Goal: Communication & Community: Answer question/provide support

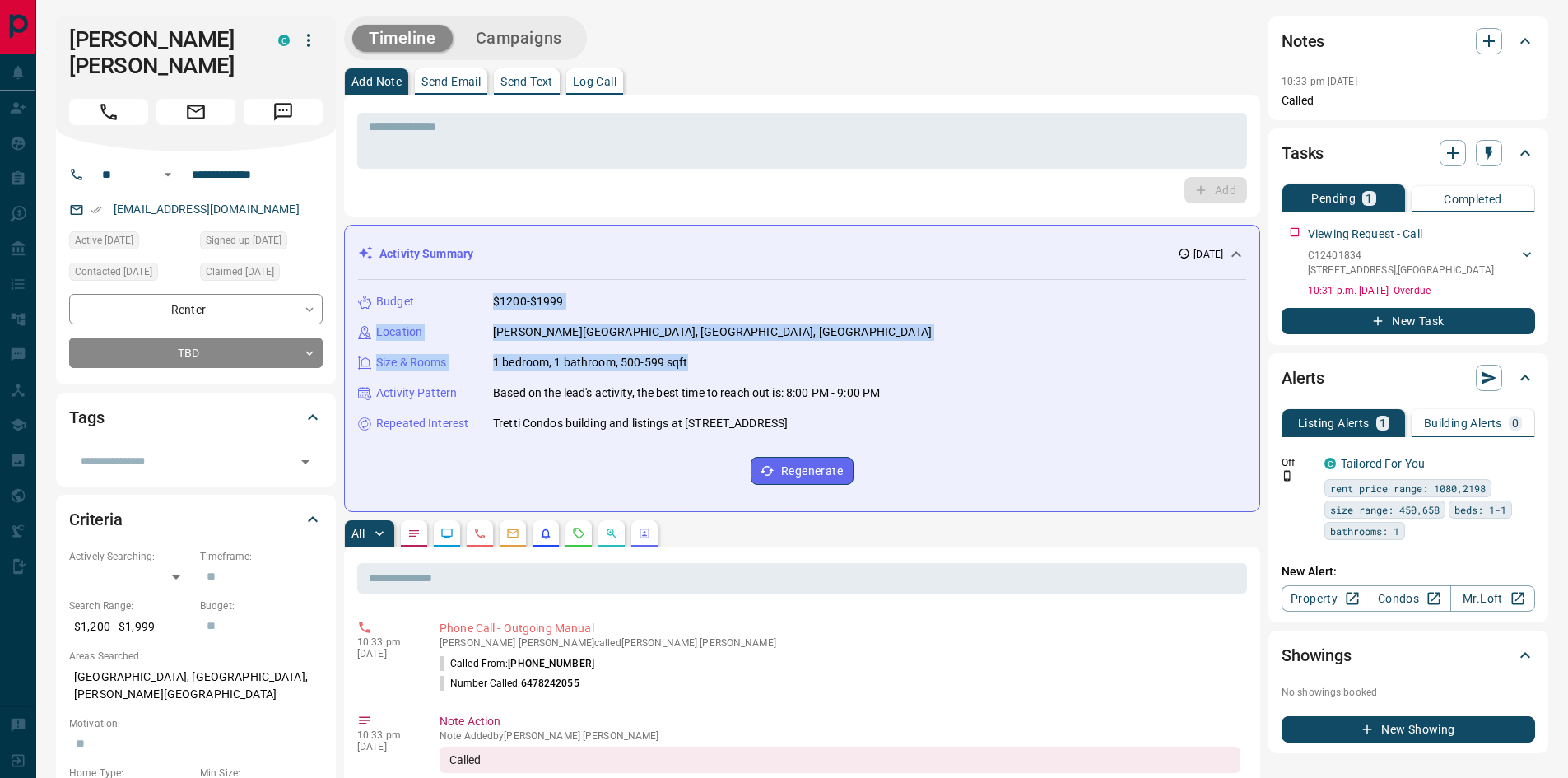
drag, startPoint x: 494, startPoint y: 301, endPoint x: 685, endPoint y: 364, distance: 201.1
click at [711, 359] on div "Budget $1200-$1999 Location [PERSON_NAME][GEOGRAPHIC_DATA], [GEOGRAPHIC_DATA], …" at bounding box center [802, 389] width 888 height 219
copy div "$1200-$1999 Location [PERSON_NAME][GEOGRAPHIC_DATA], [GEOGRAPHIC_DATA], [GEOGRA…"
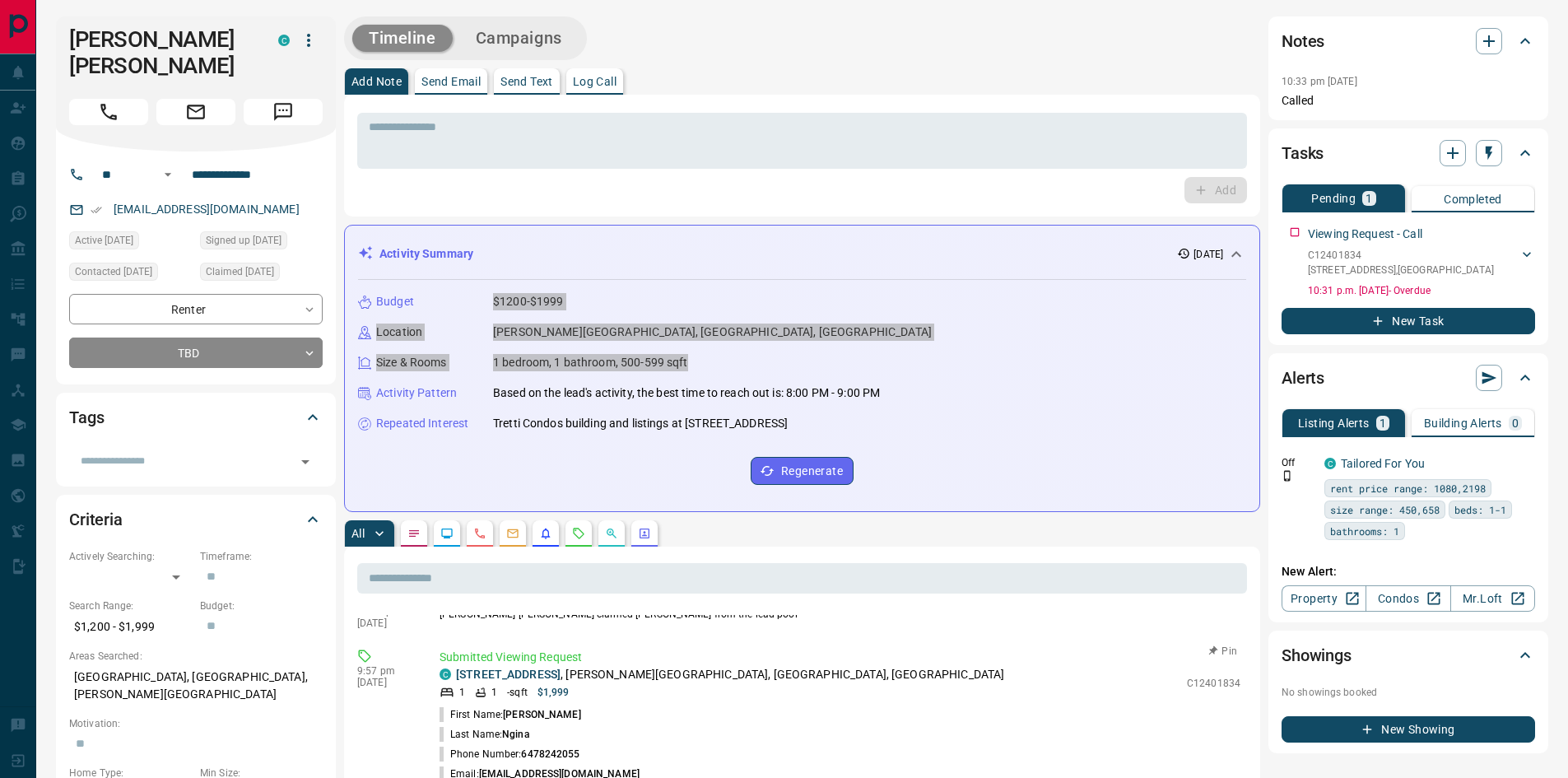
scroll to position [165, 0]
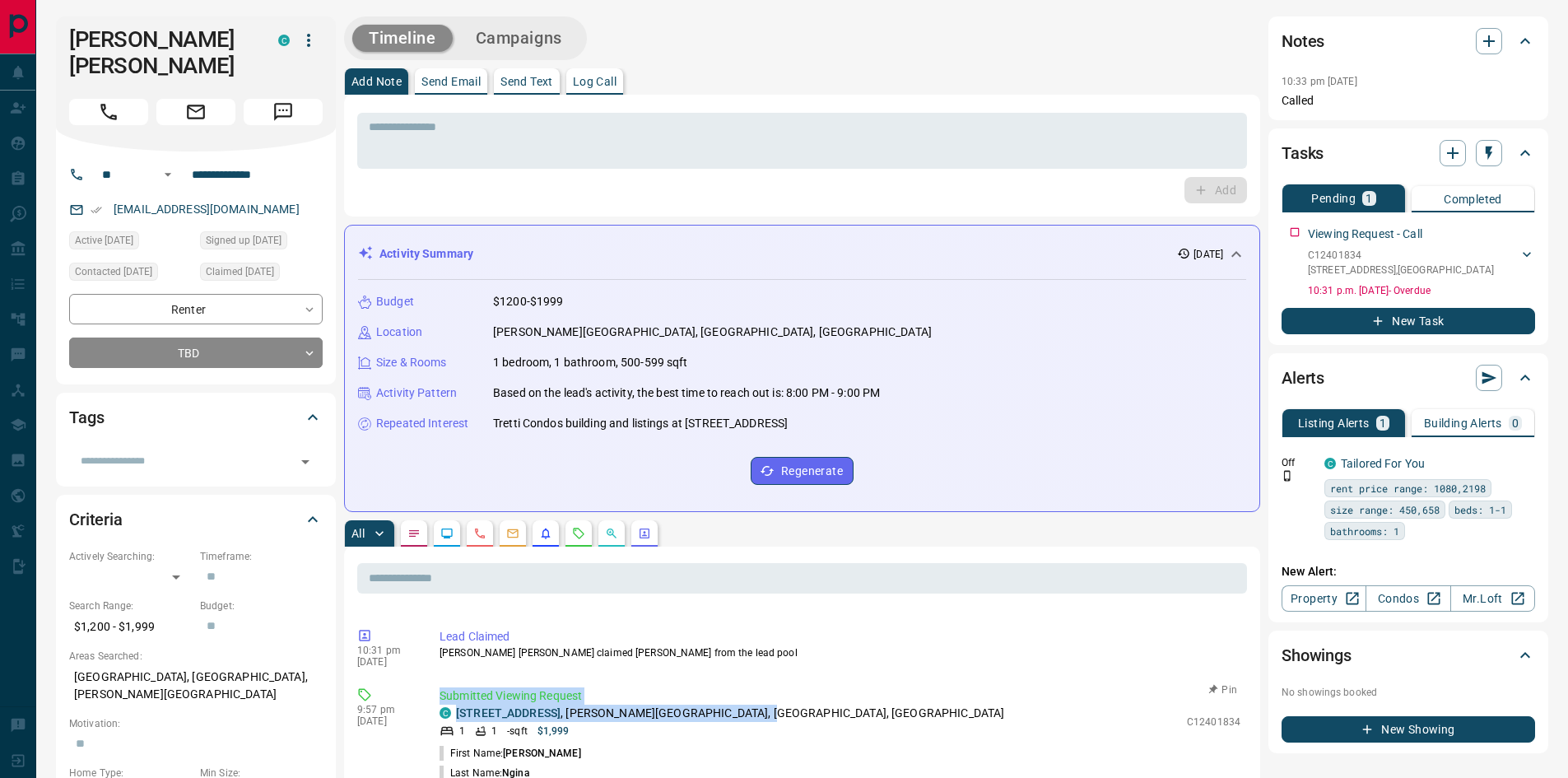
drag, startPoint x: 448, startPoint y: 695, endPoint x: 766, endPoint y: 714, distance: 318.6
click at [766, 714] on div "Submitted Viewing Request C [STREET_ADDRESS][PERSON_NAME] 1 1 - sqft $1,999 C12…" at bounding box center [843, 754] width 808 height 135
copy div "Submitted Viewing Request C [STREET_ADDRESS][PERSON_NAME]"
click at [527, 83] on p "Send Text" at bounding box center [527, 82] width 53 height 12
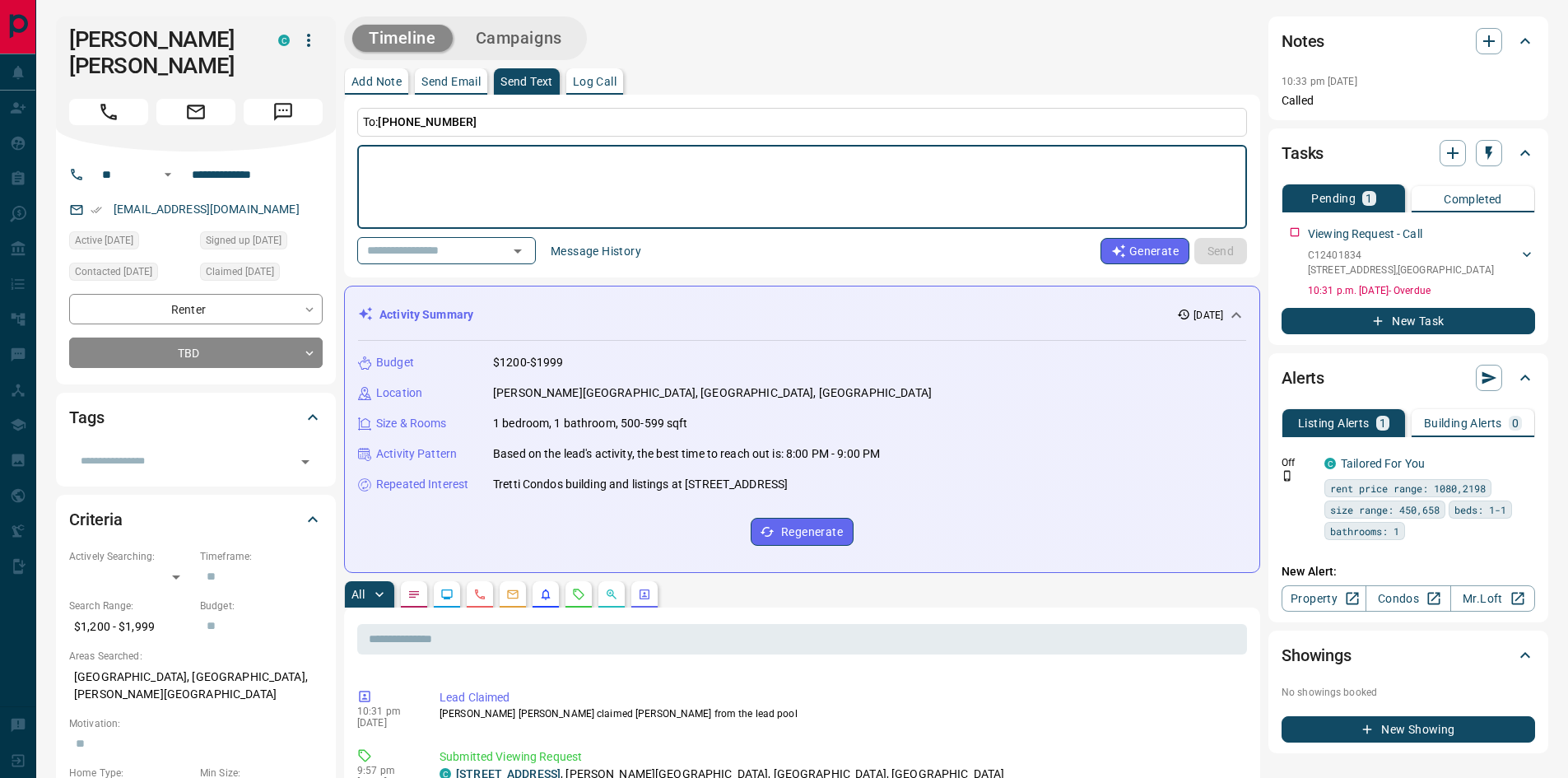
drag, startPoint x: 507, startPoint y: 147, endPoint x: 509, endPoint y: 167, distance: 20.1
click at [507, 151] on div "* ​" at bounding box center [802, 187] width 890 height 84
paste textarea "**********"
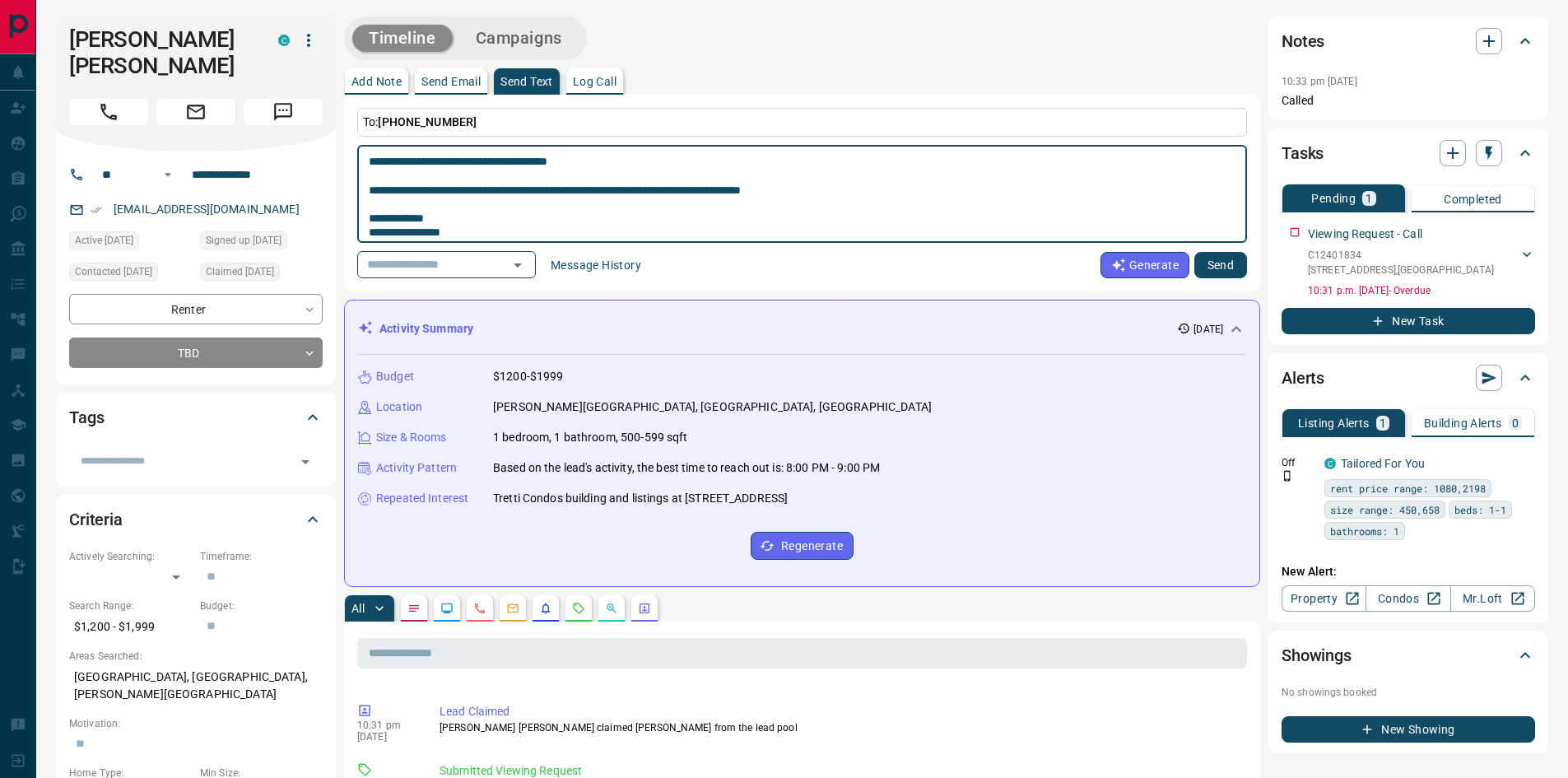
scroll to position [399, 0]
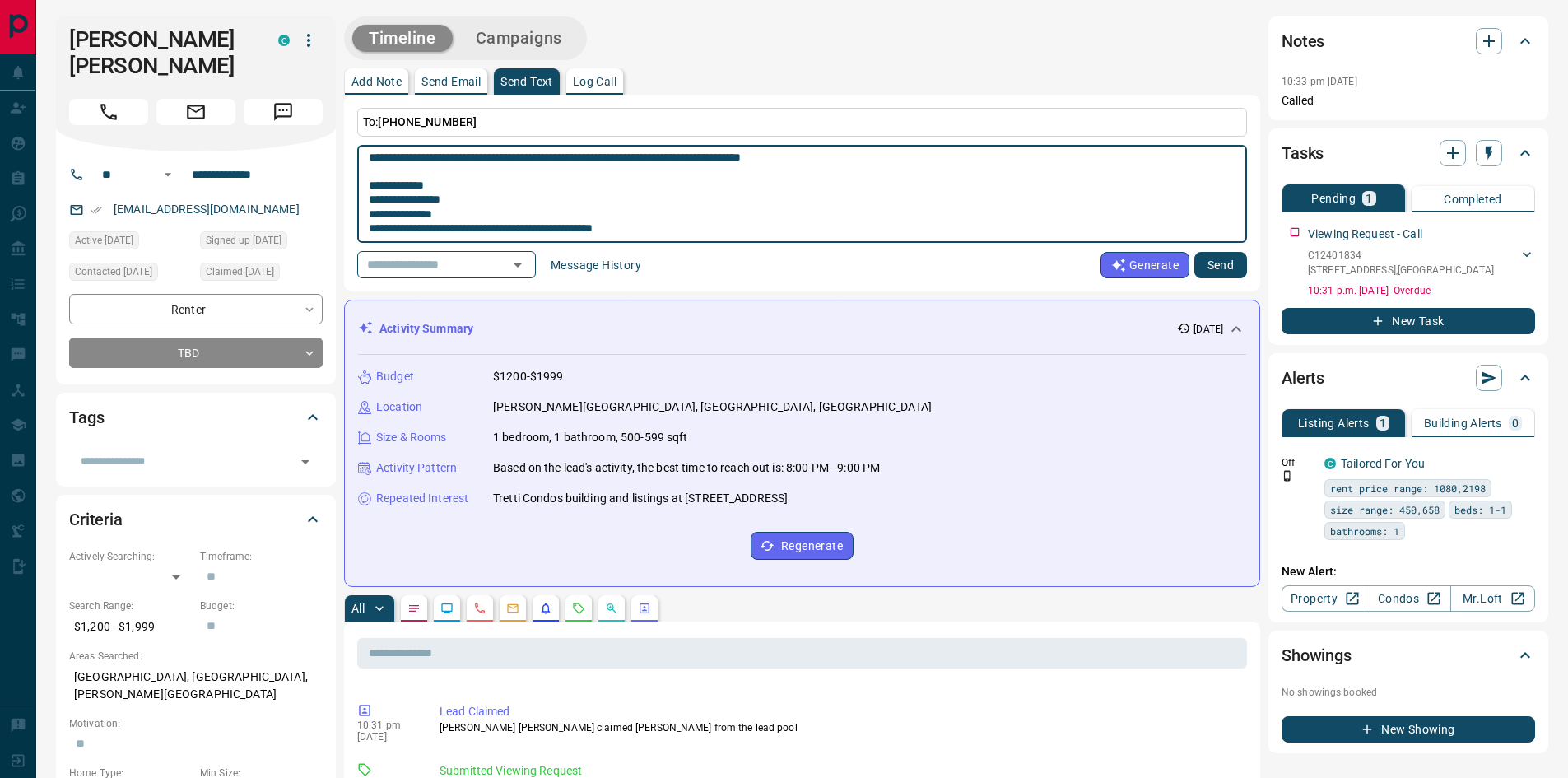
drag, startPoint x: 862, startPoint y: 160, endPoint x: 373, endPoint y: 179, distance: 489.4
click at [373, 179] on textarea at bounding box center [802, 194] width 866 height 84
type textarea "**********"
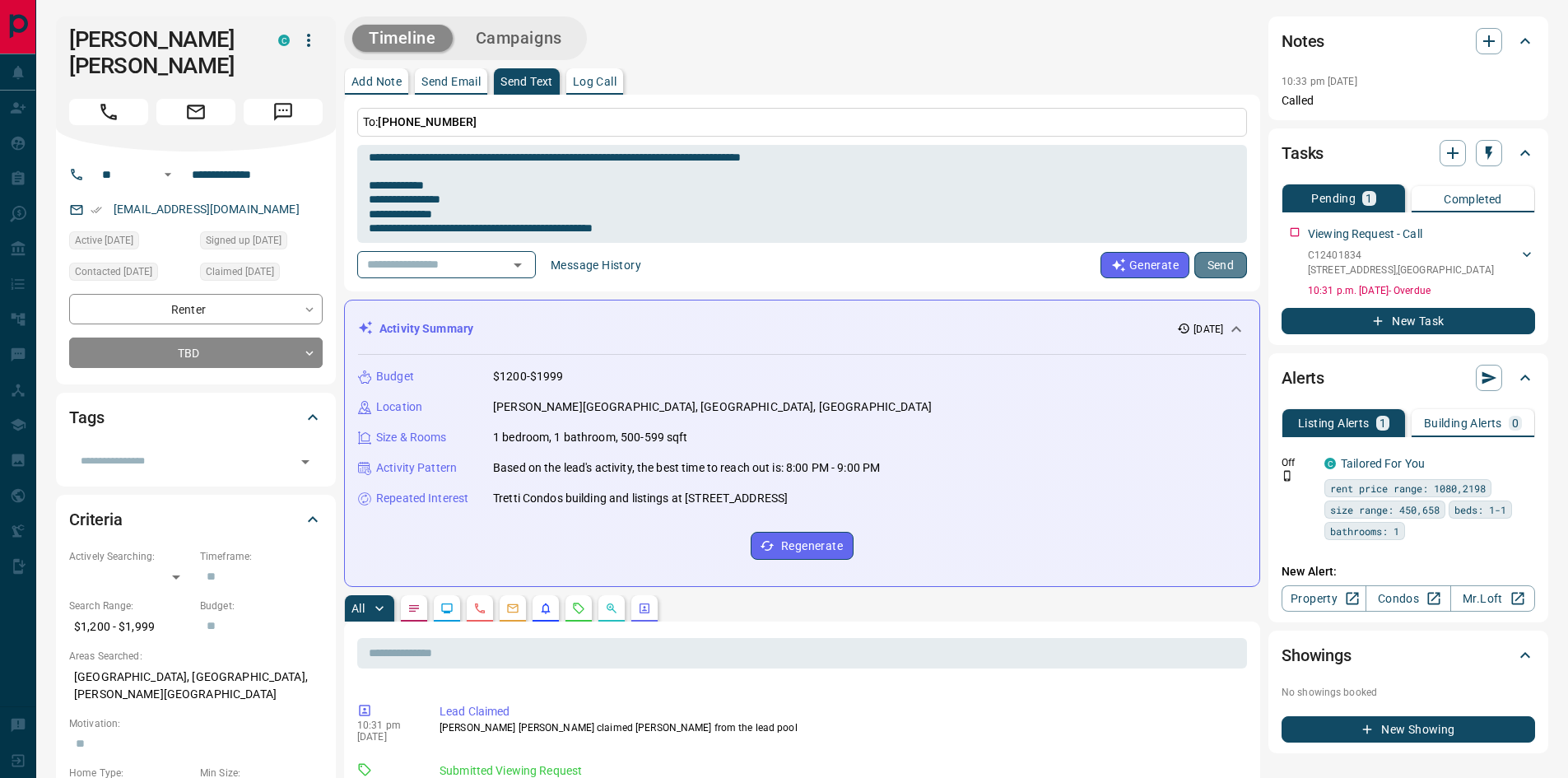
click at [1225, 267] on button "Send" at bounding box center [1221, 265] width 53 height 26
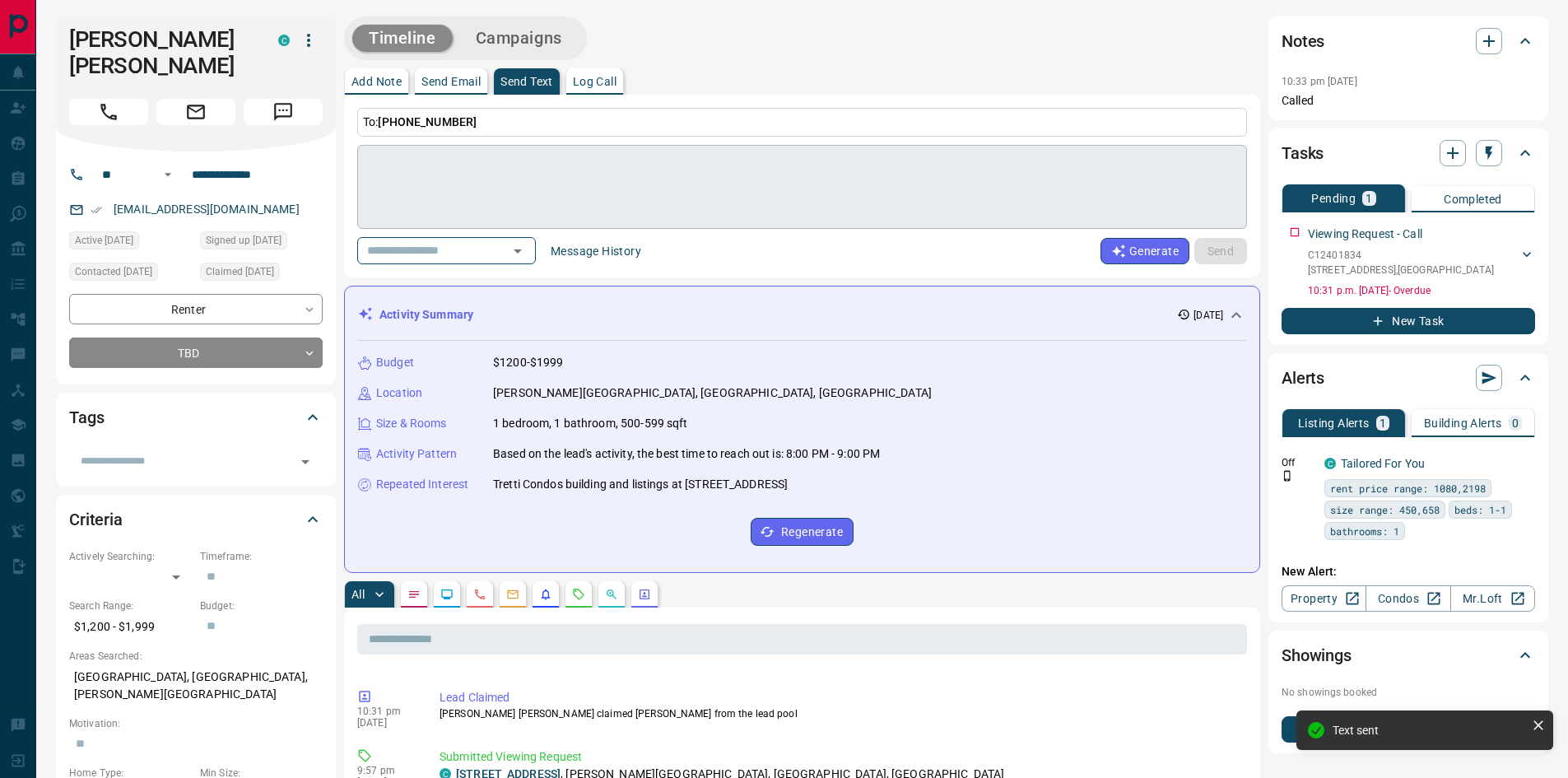
scroll to position [385, 0]
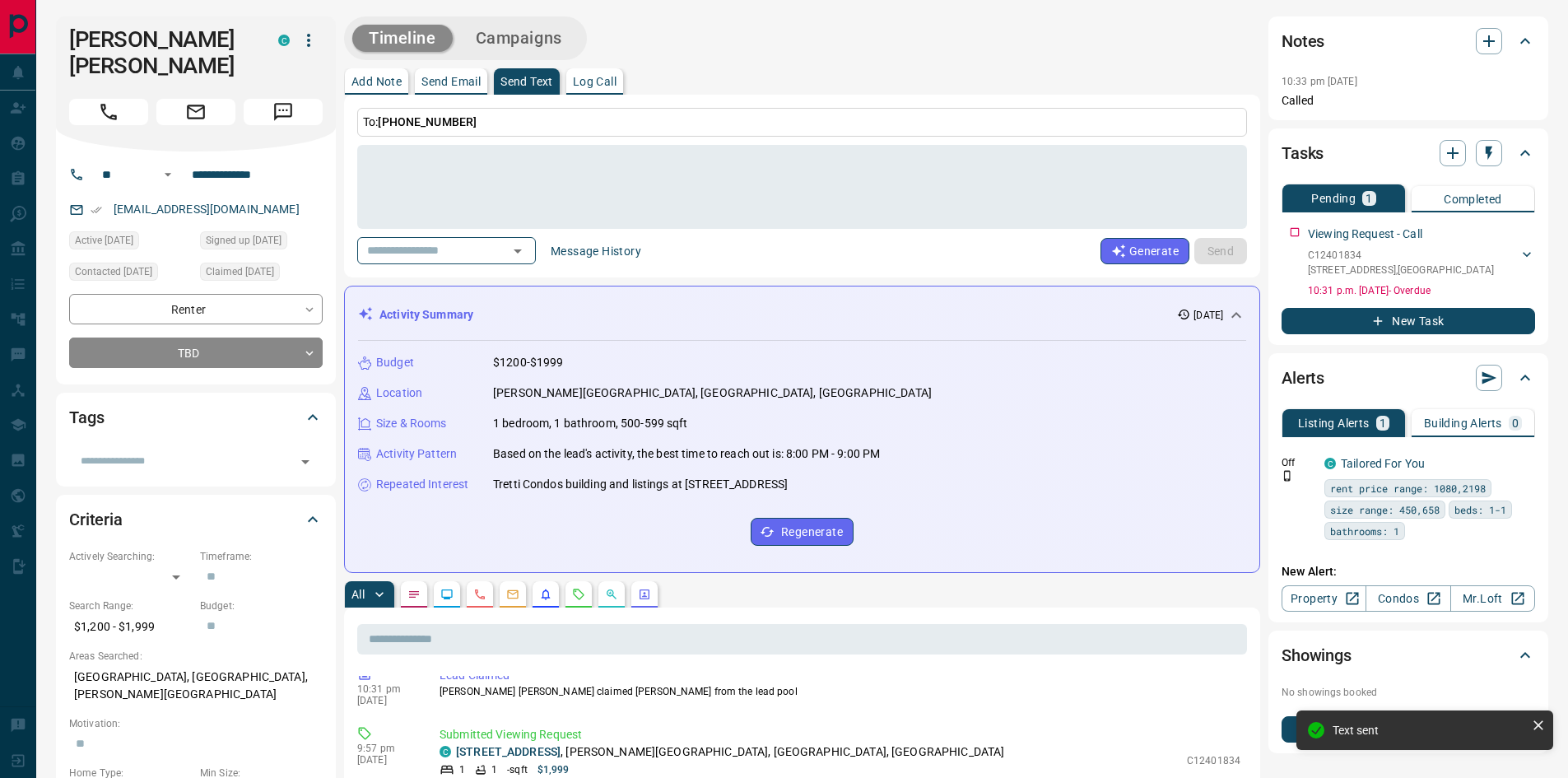
click at [382, 84] on p "Add Note" at bounding box center [376, 82] width 50 height 12
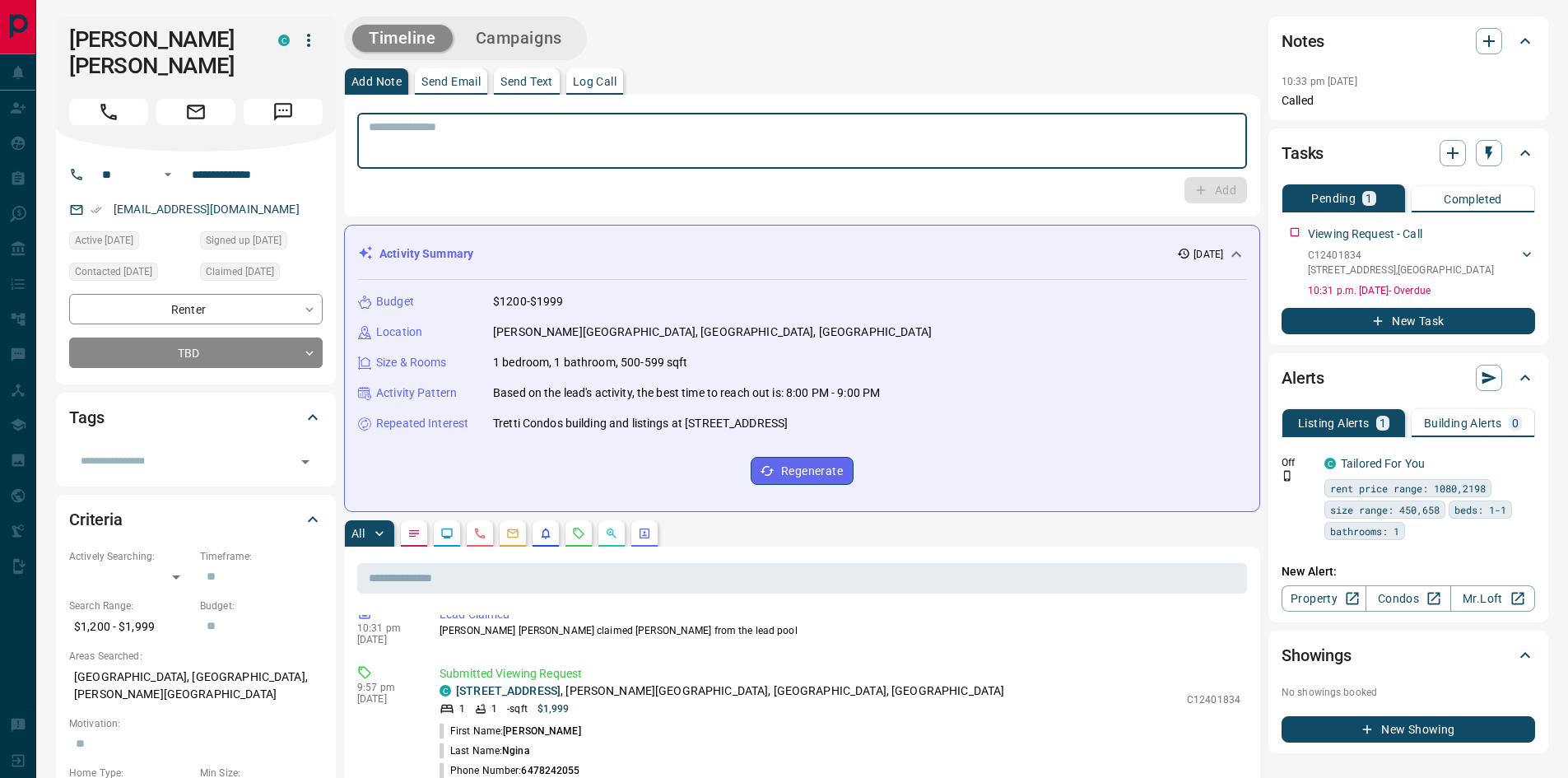
paste textarea "**********"
type textarea "**********"
click at [1205, 195] on icon "button" at bounding box center [1201, 190] width 15 height 15
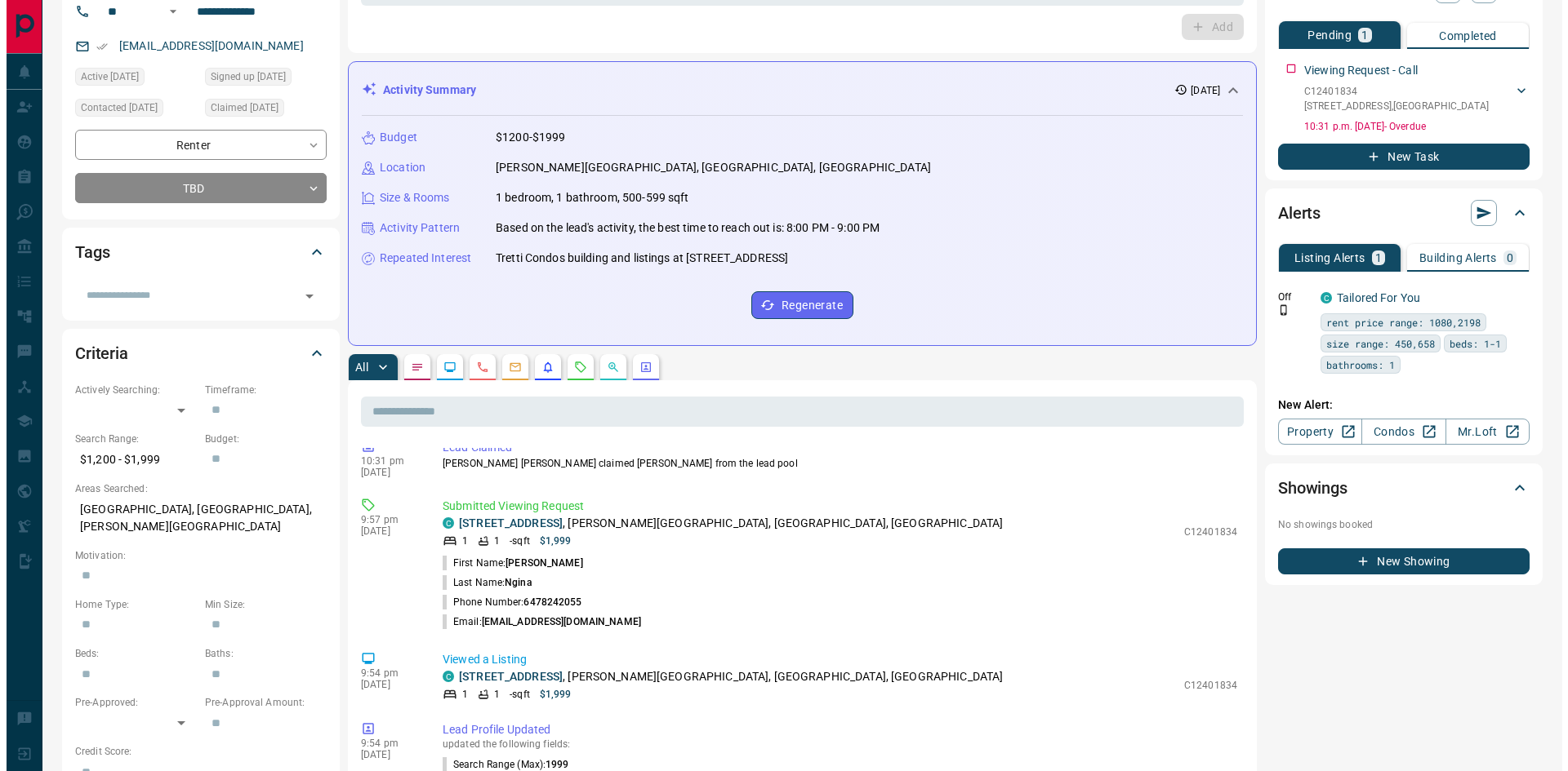
scroll to position [82, 0]
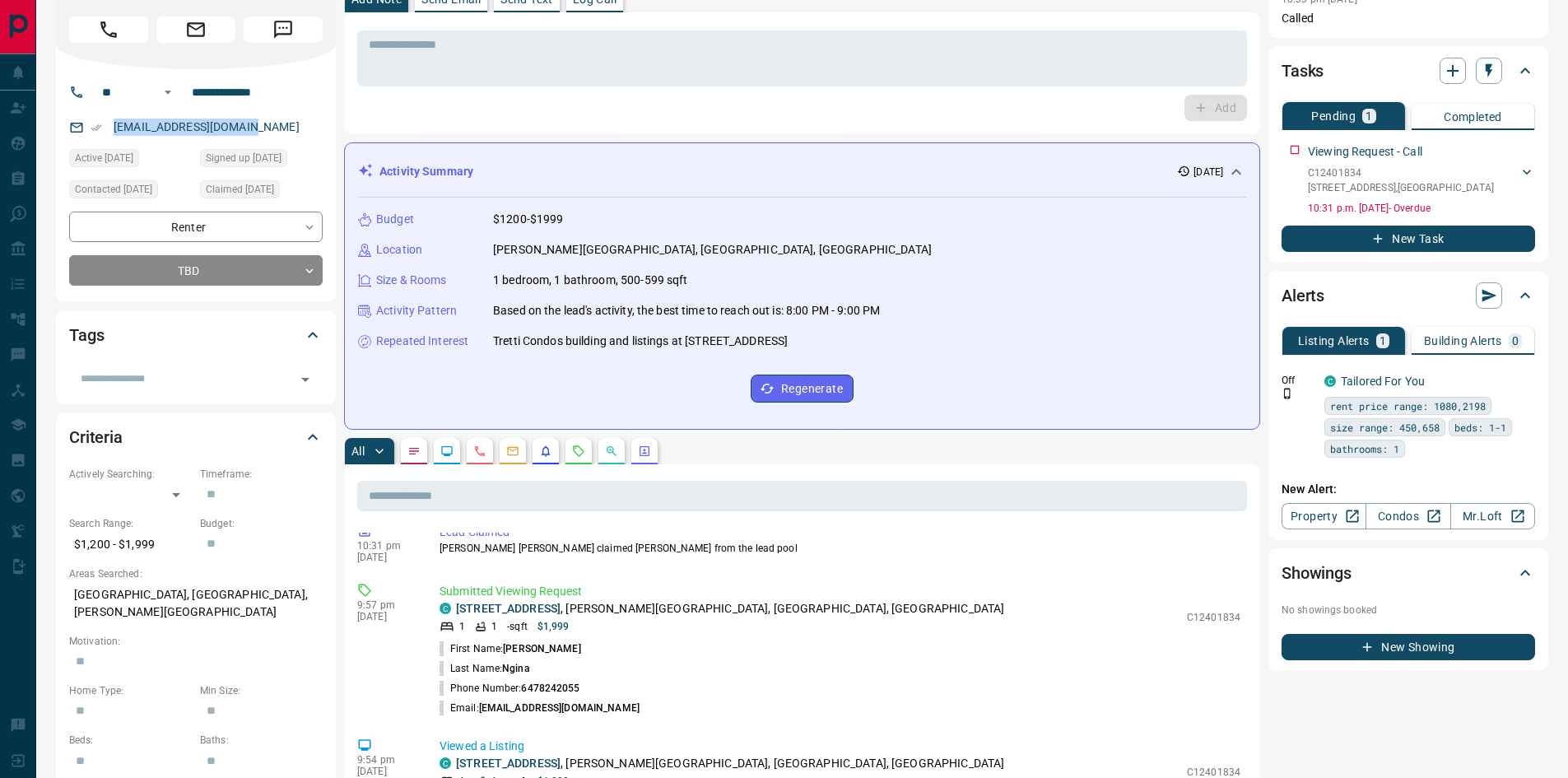
drag, startPoint x: 265, startPoint y: 101, endPoint x: 111, endPoint y: 110, distance: 154.3
click at [111, 113] on div "[EMAIL_ADDRESS][DOMAIN_NAME]" at bounding box center [196, 127] width 254 height 27
copy link "[EMAIL_ADDRESS][DOMAIN_NAME]"
click at [1409, 237] on button "New Task" at bounding box center [1408, 238] width 254 height 26
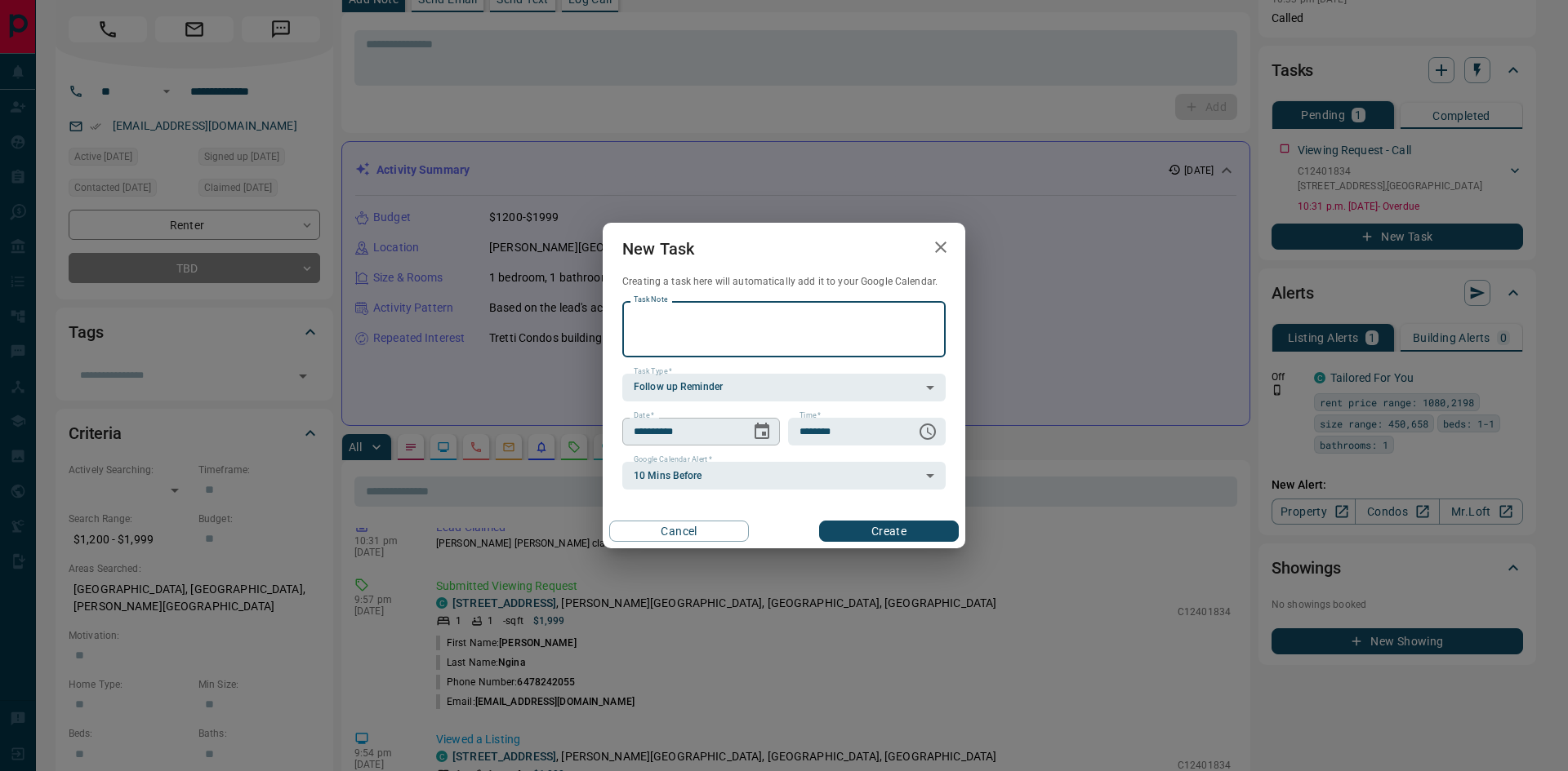
click at [759, 439] on icon "Choose date, selected date is Oct 14, 2025" at bounding box center [762, 430] width 14 height 16
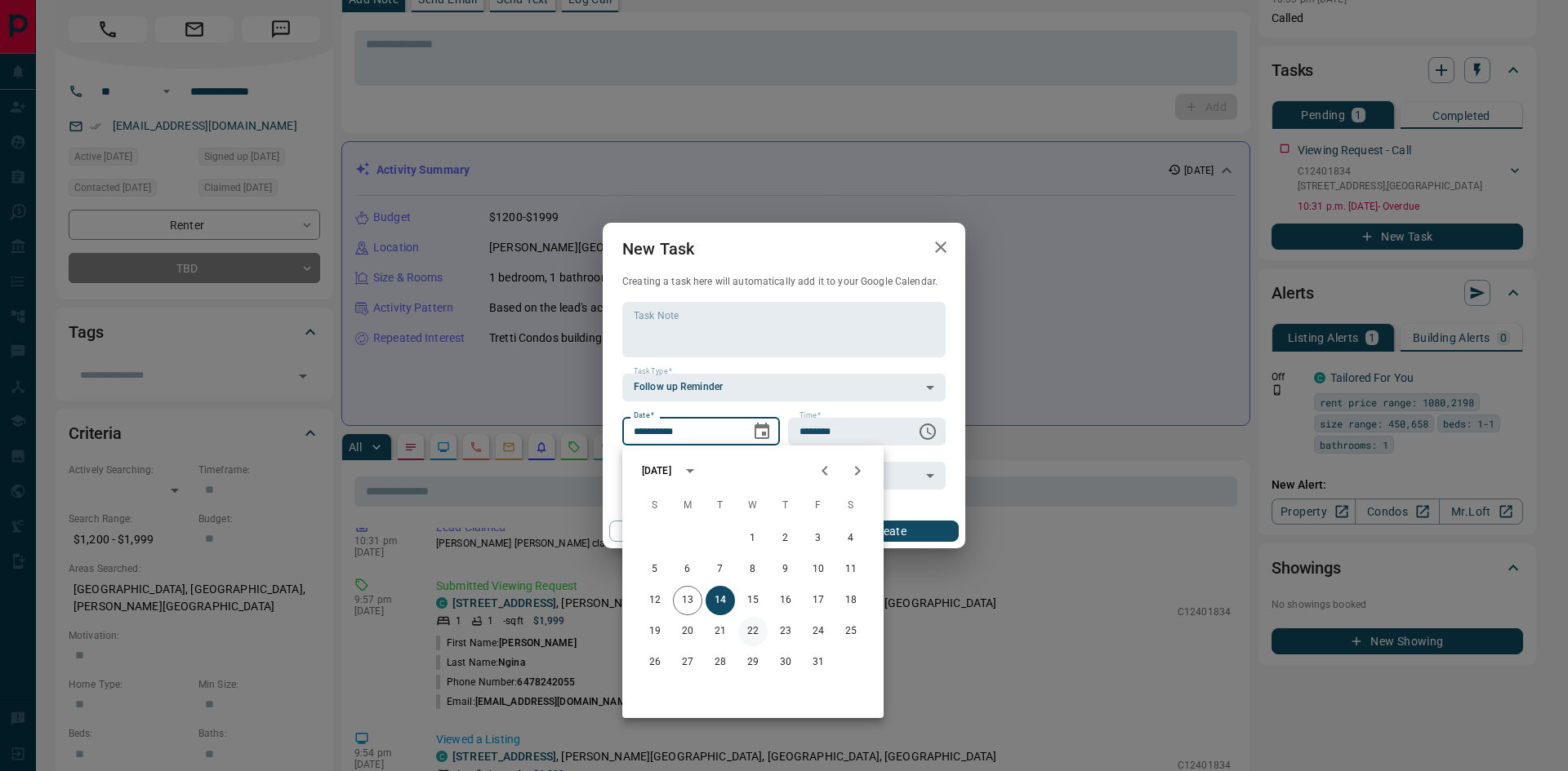
click at [760, 626] on button "22" at bounding box center [753, 632] width 30 height 30
type input "**********"
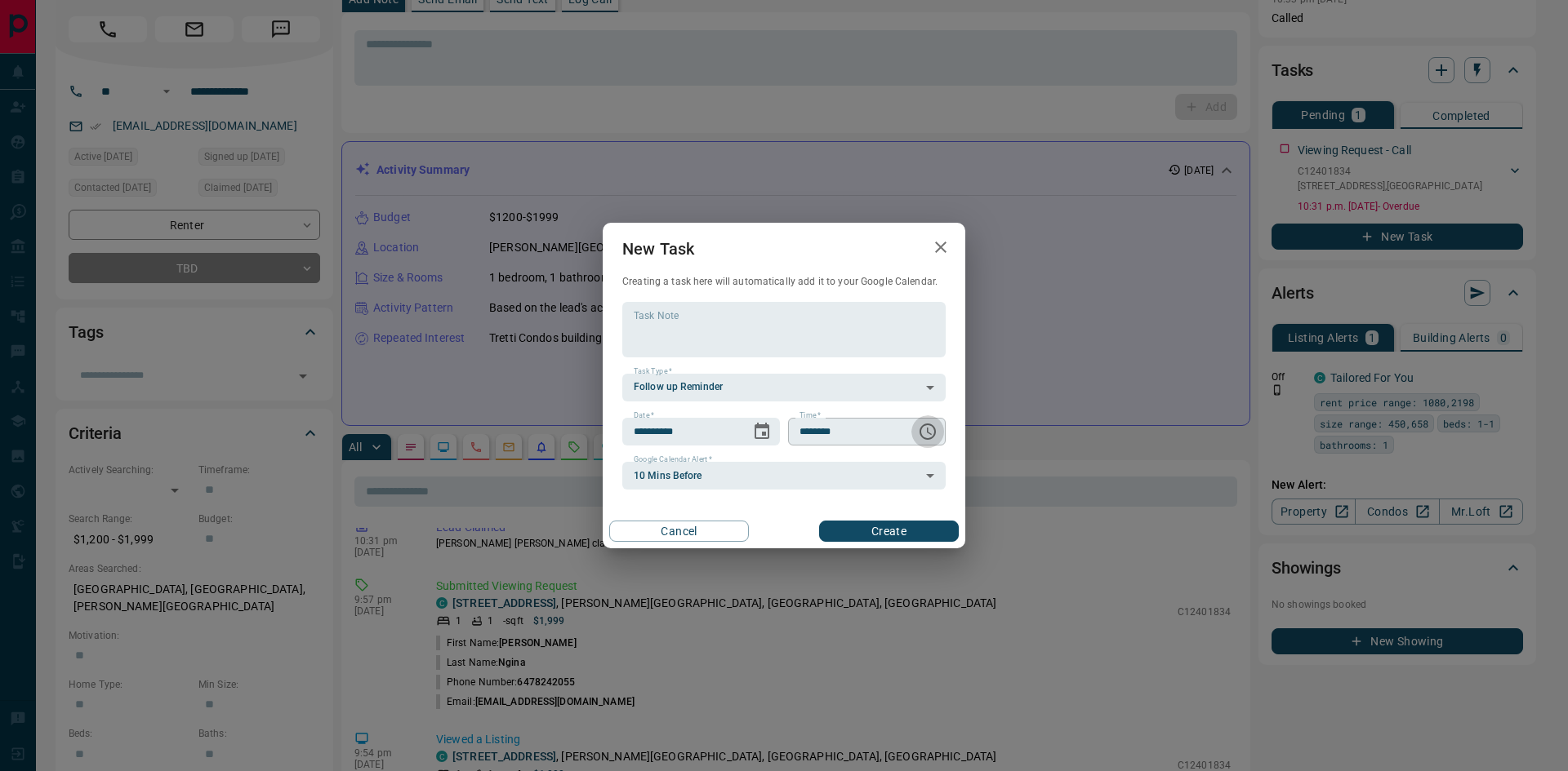
click at [935, 420] on button "Choose time, selected time is 6:00 AM" at bounding box center [927, 431] width 32 height 32
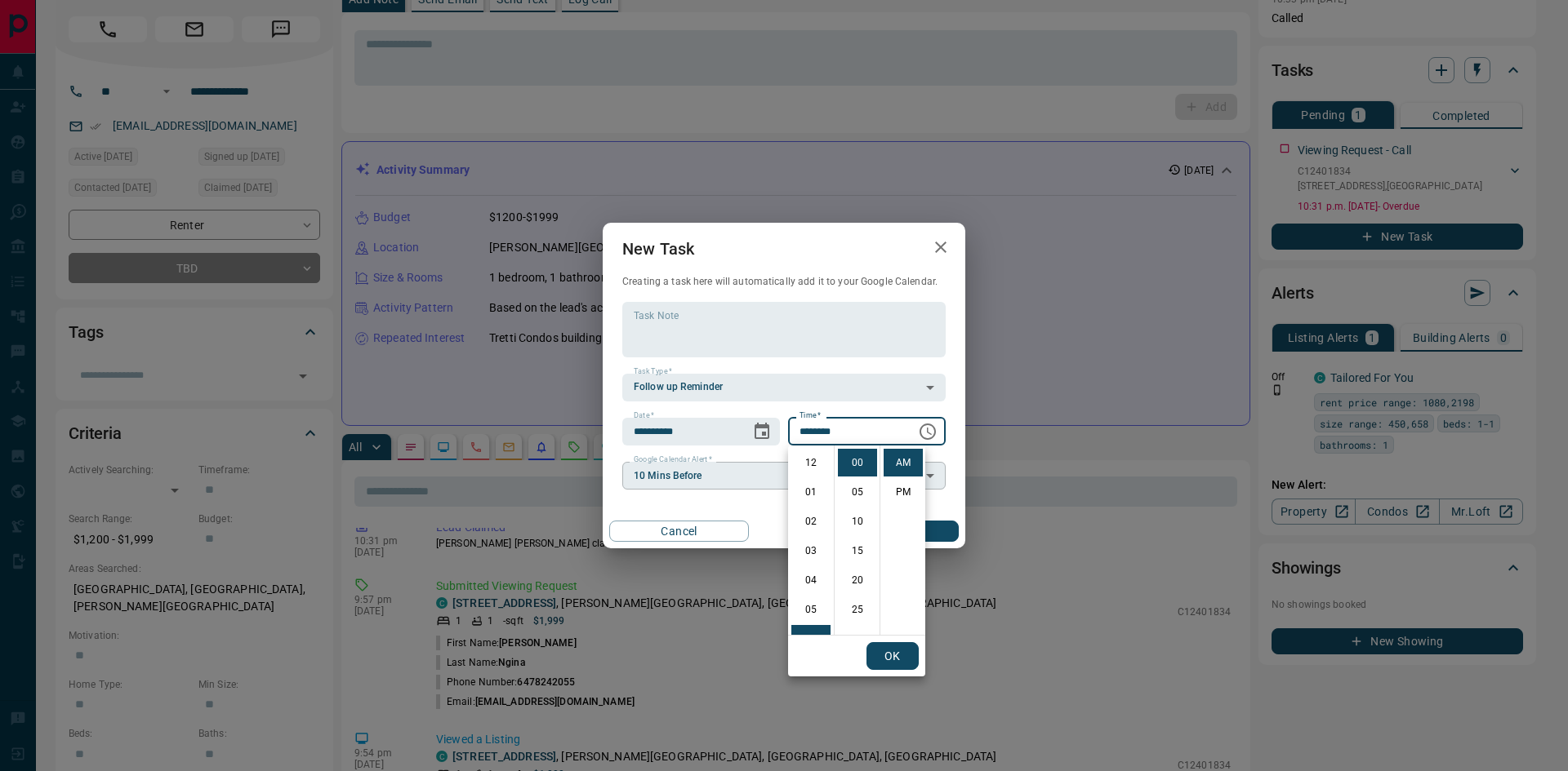
scroll to position [176, 0]
click at [898, 490] on li "PM" at bounding box center [904, 492] width 40 height 28
type input "********"
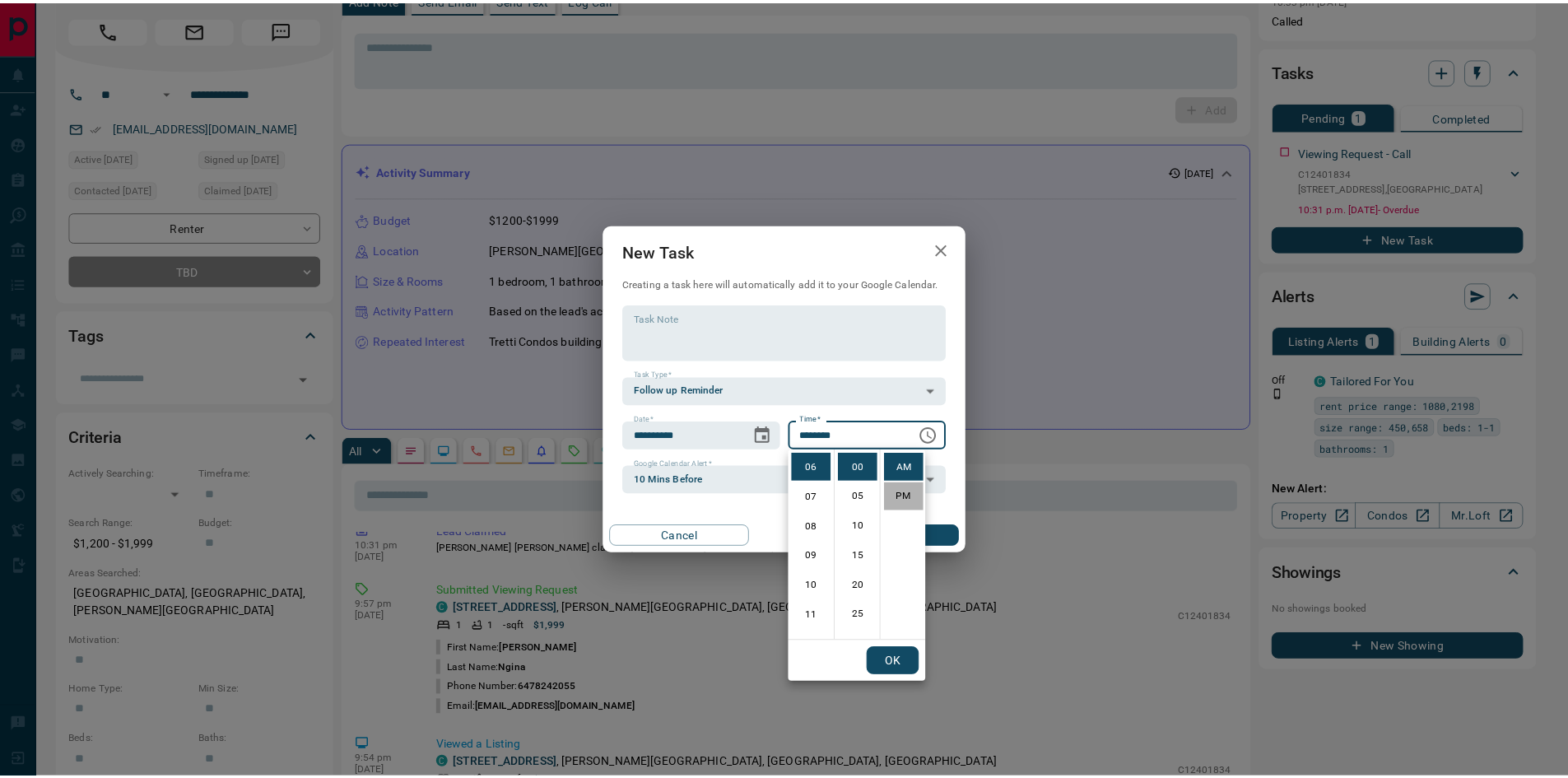
scroll to position [24, 0]
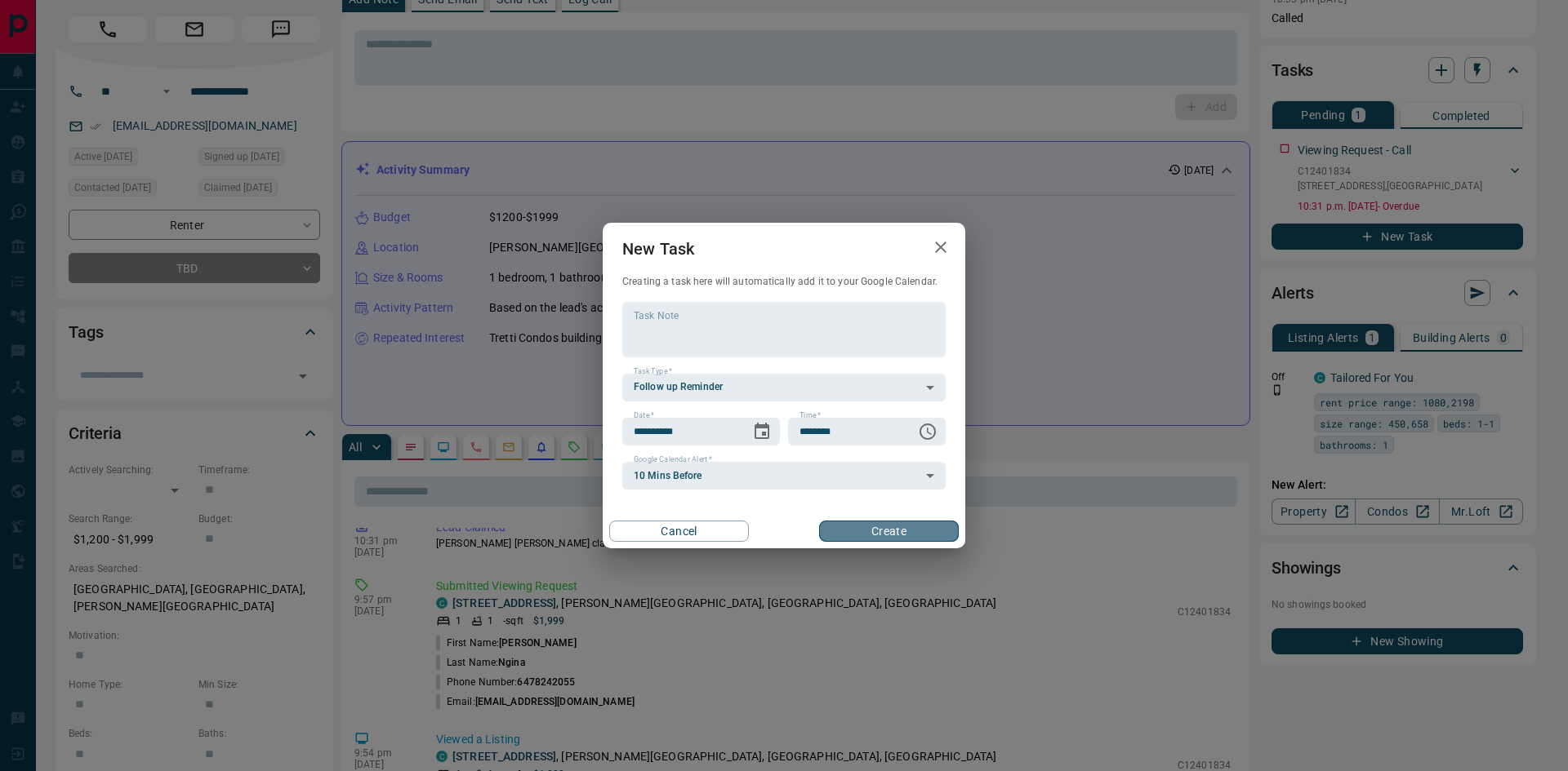
click at [909, 536] on button "Create" at bounding box center [888, 531] width 139 height 22
